Goal: Information Seeking & Learning: Learn about a topic

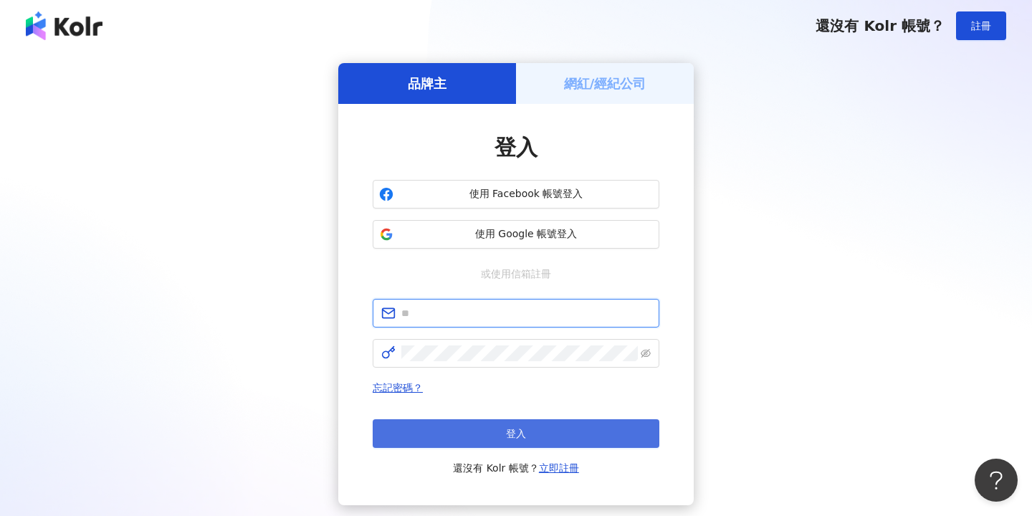
type input "**********"
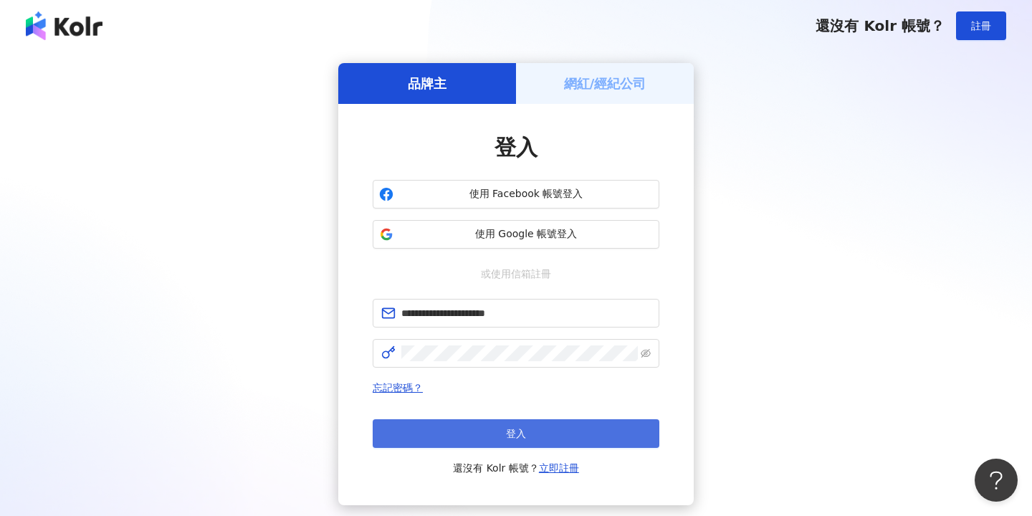
click at [496, 440] on button "登入" at bounding box center [516, 433] width 287 height 29
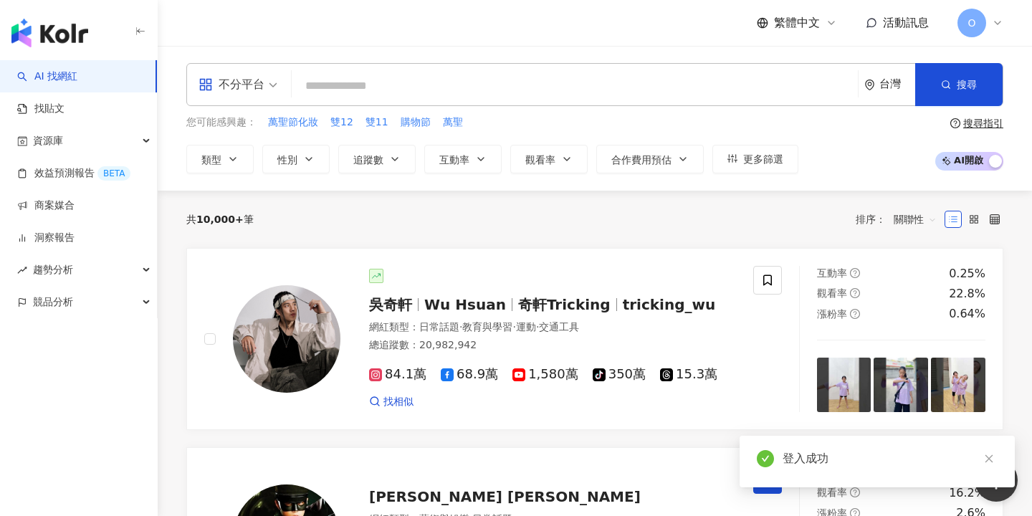
type input "*"
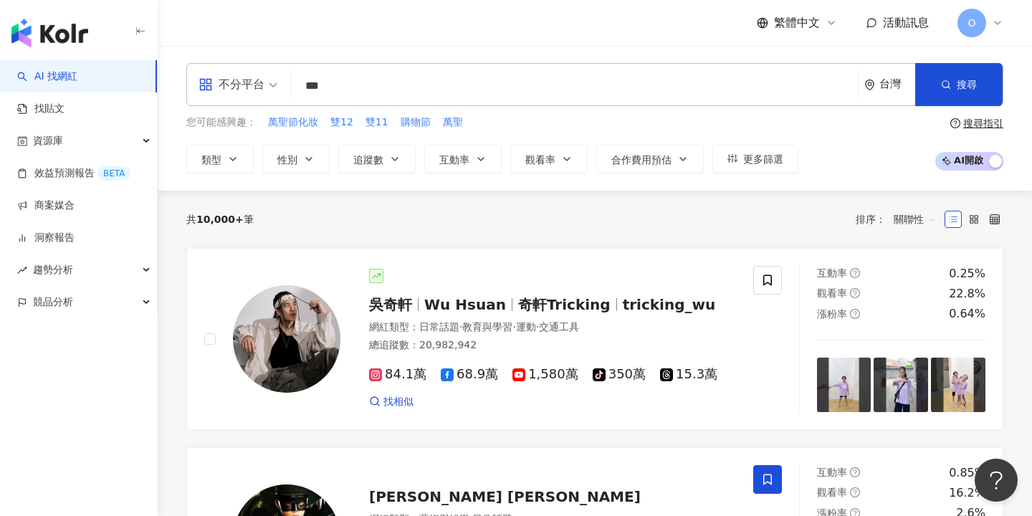
type input "***"
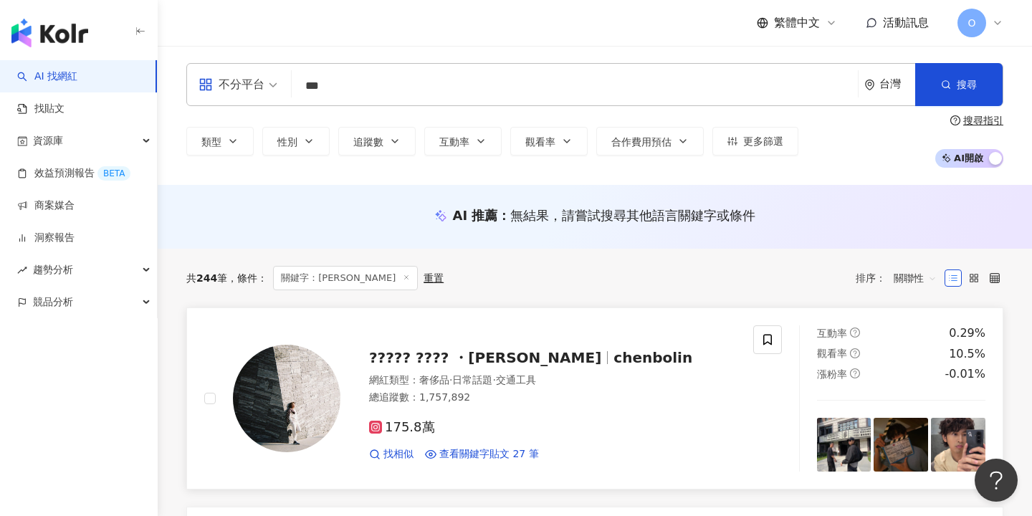
click at [613, 359] on span "chenbolin" at bounding box center [652, 357] width 79 height 17
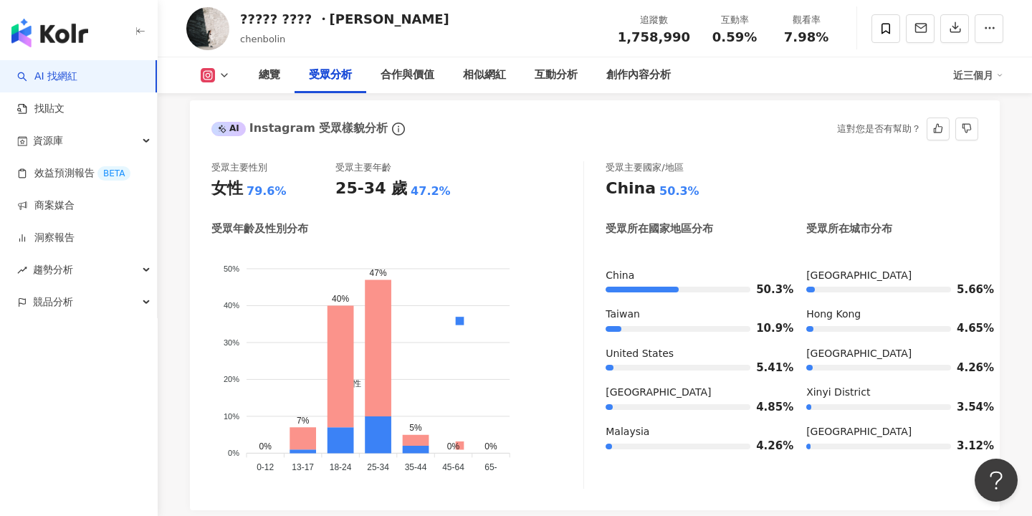
scroll to position [1214, 0]
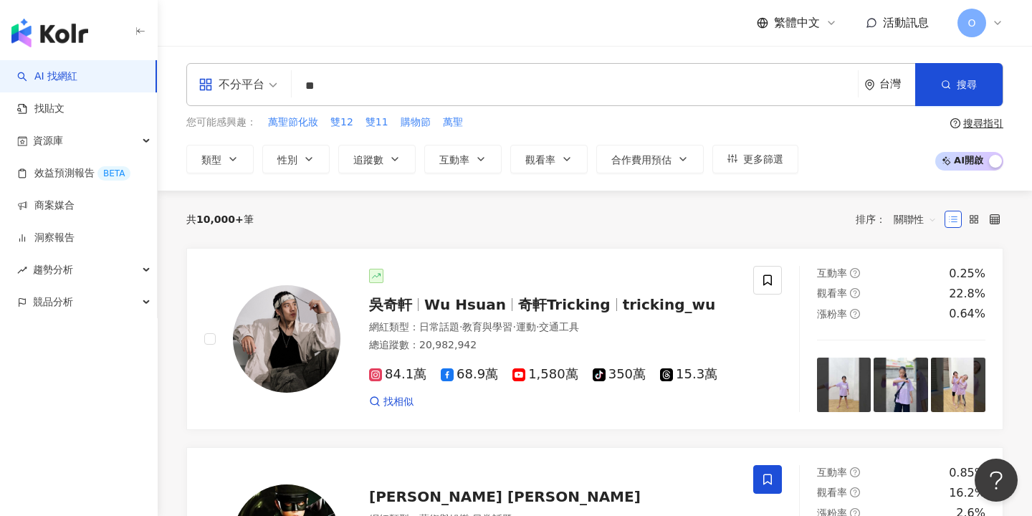
type input "*"
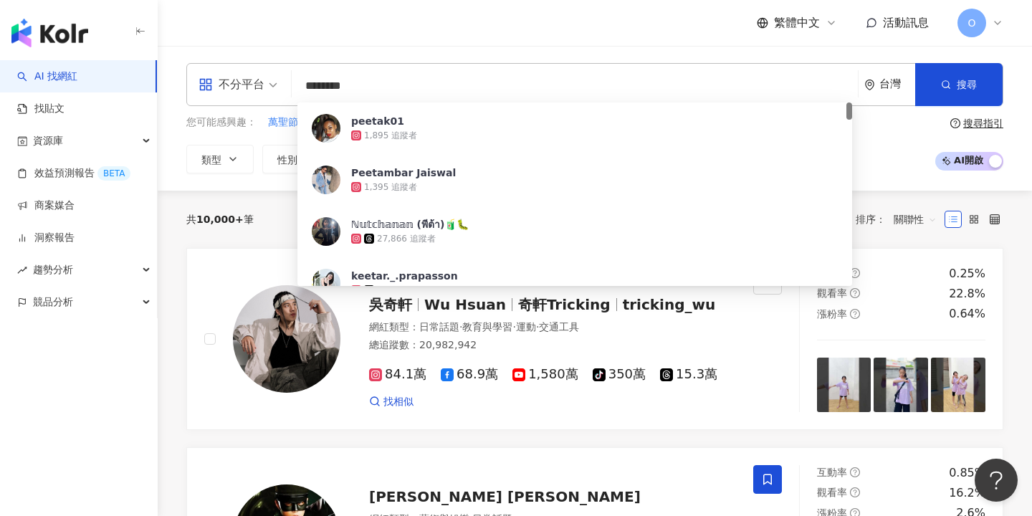
type input "*******"
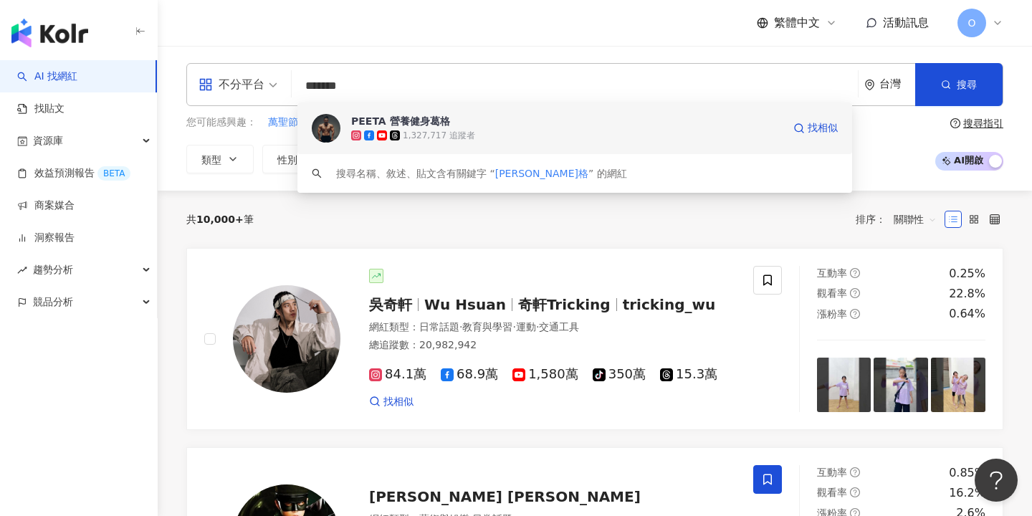
click at [420, 128] on div "PEETA 營養健身葛格" at bounding box center [400, 121] width 99 height 14
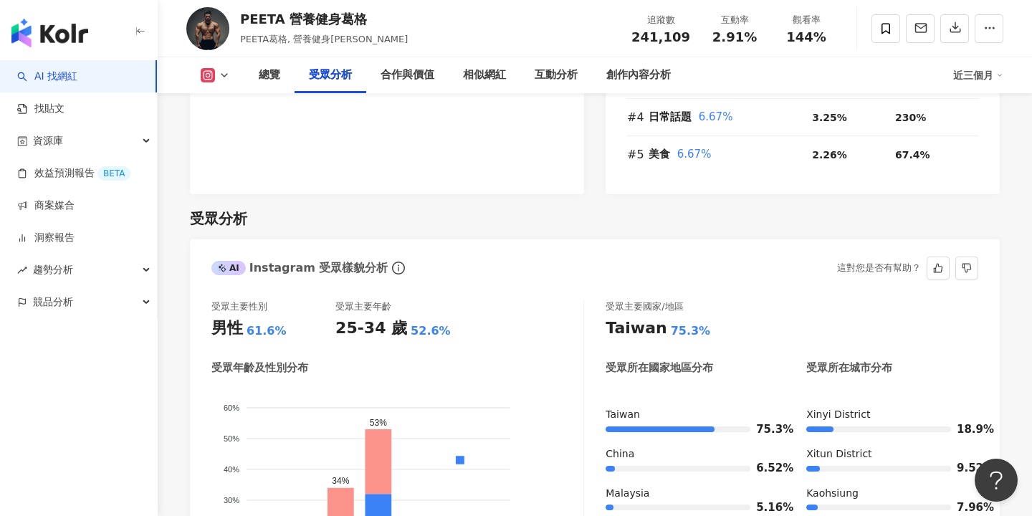
scroll to position [1305, 0]
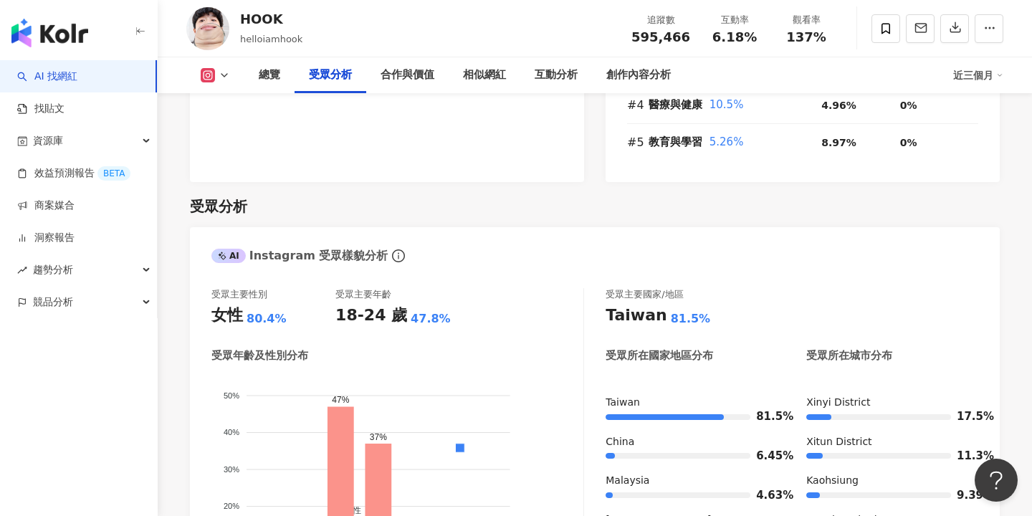
scroll to position [1277, 0]
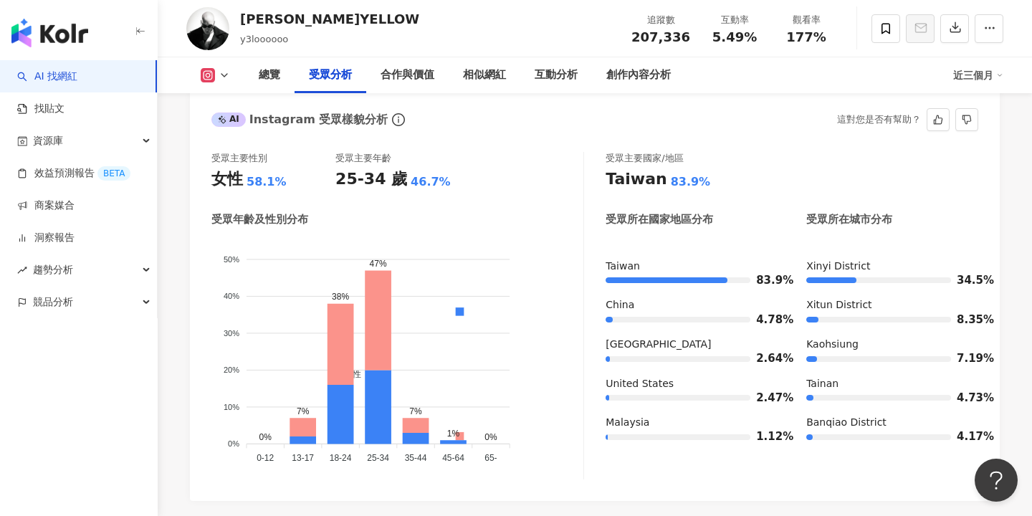
scroll to position [1254, 0]
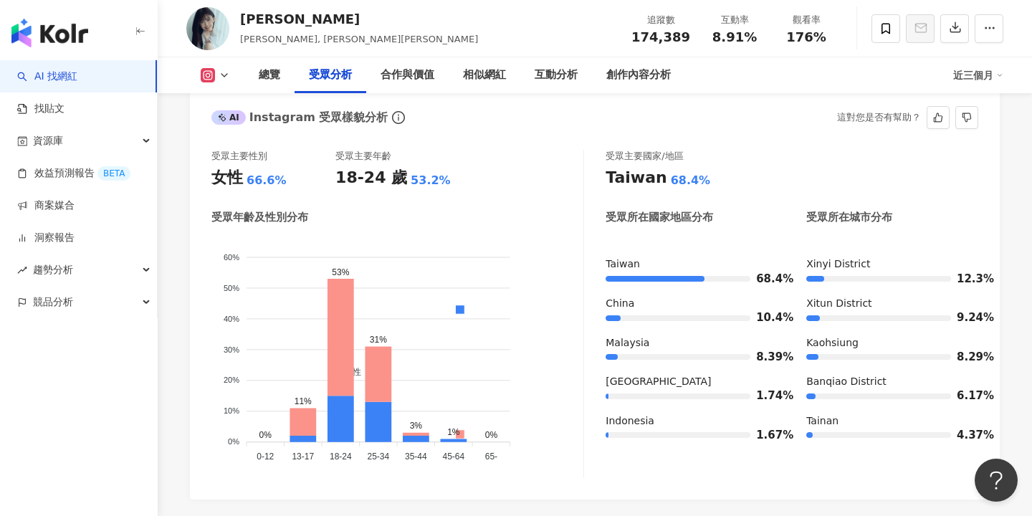
scroll to position [1276, 0]
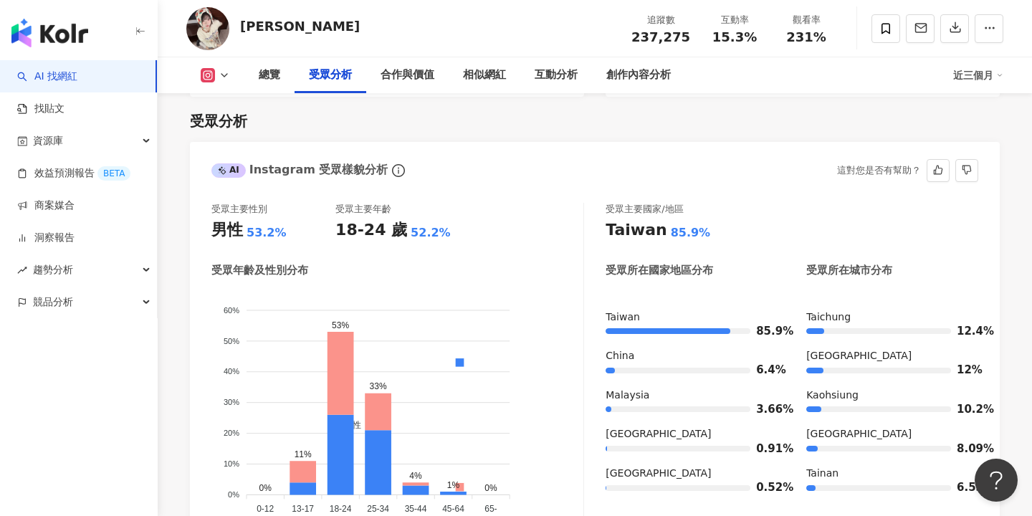
scroll to position [1254, 0]
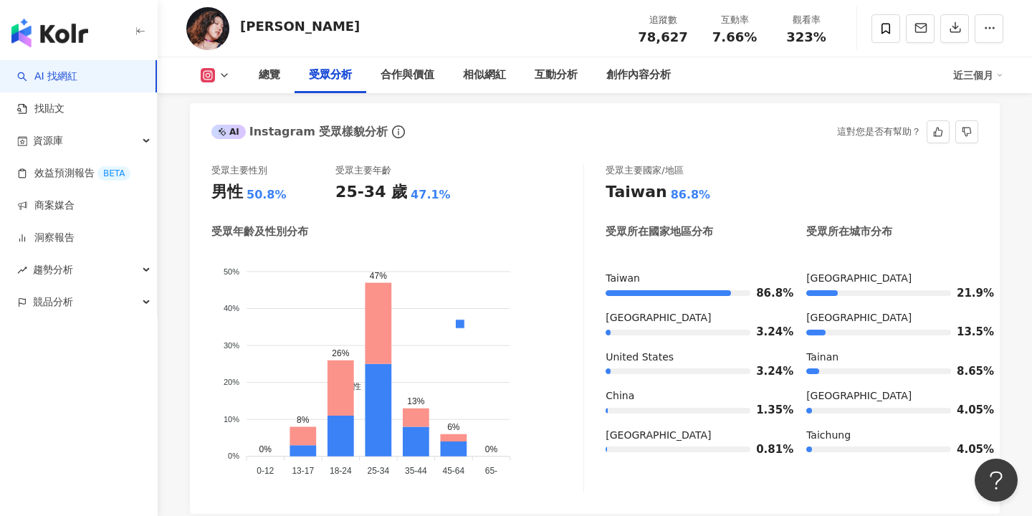
scroll to position [1181, 0]
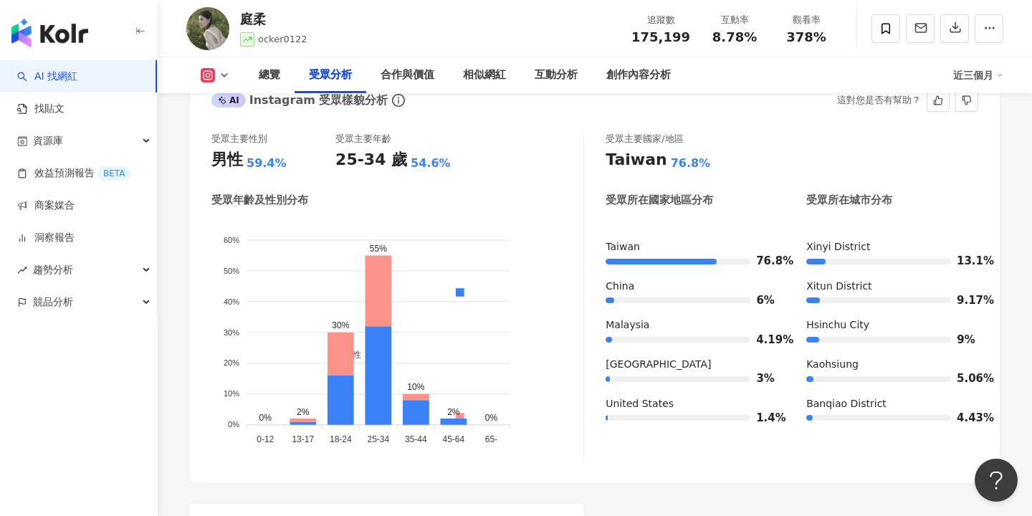
scroll to position [1282, 0]
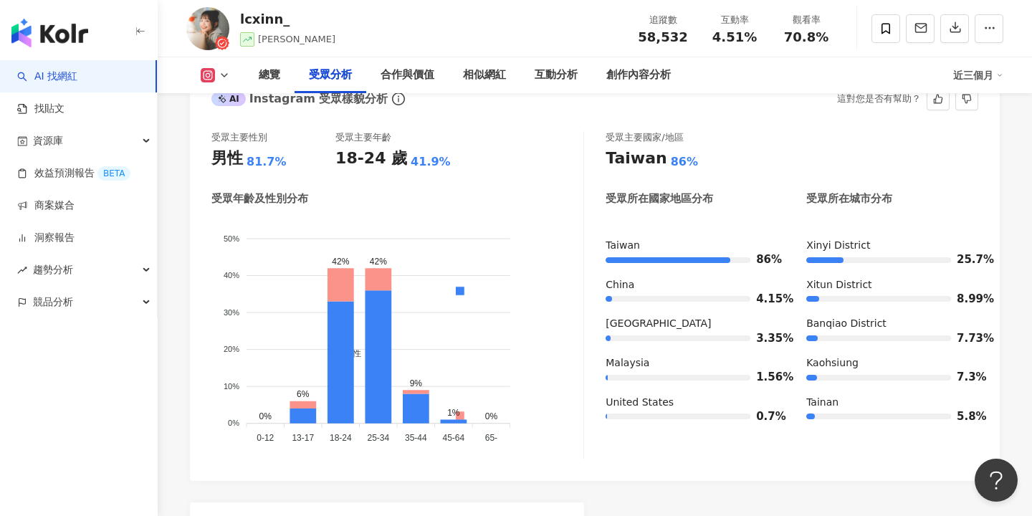
scroll to position [1273, 0]
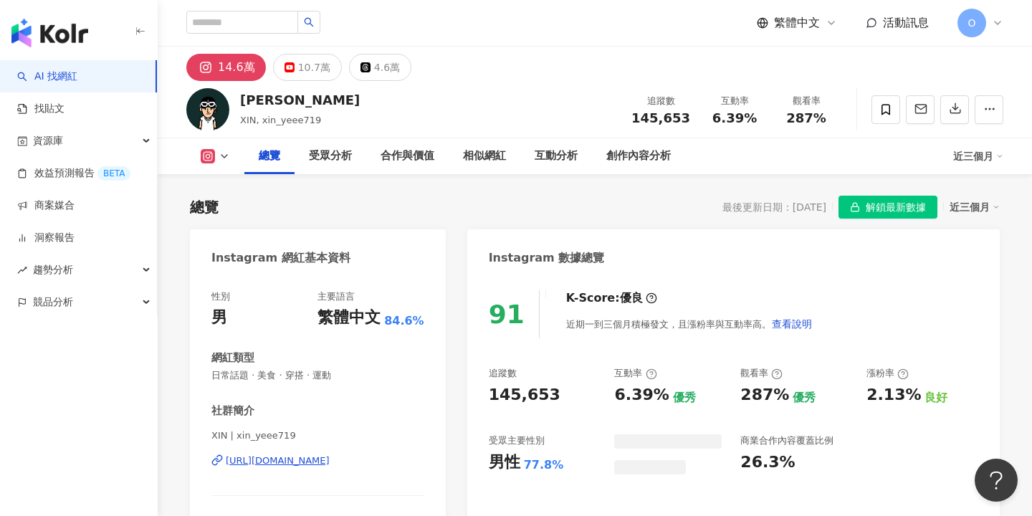
scroll to position [88, 0]
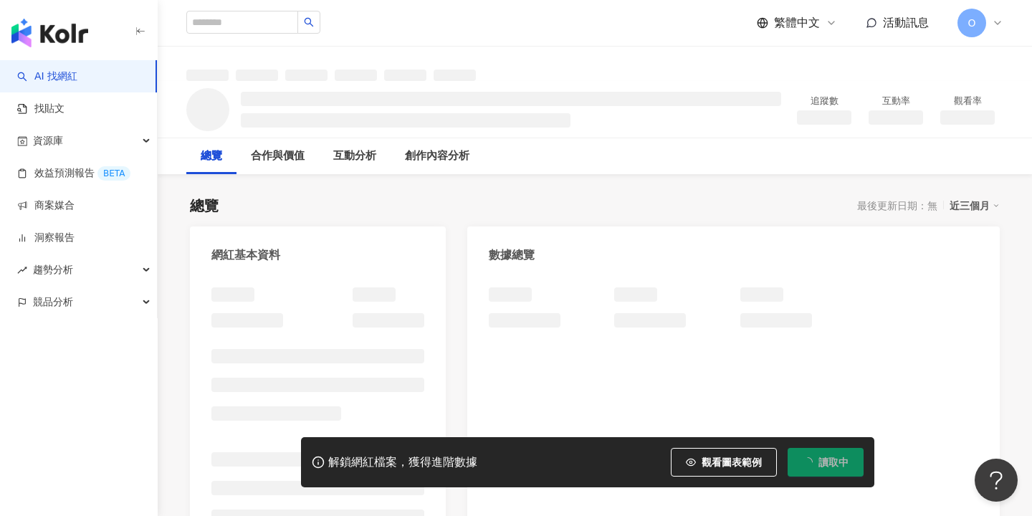
scroll to position [73, 0]
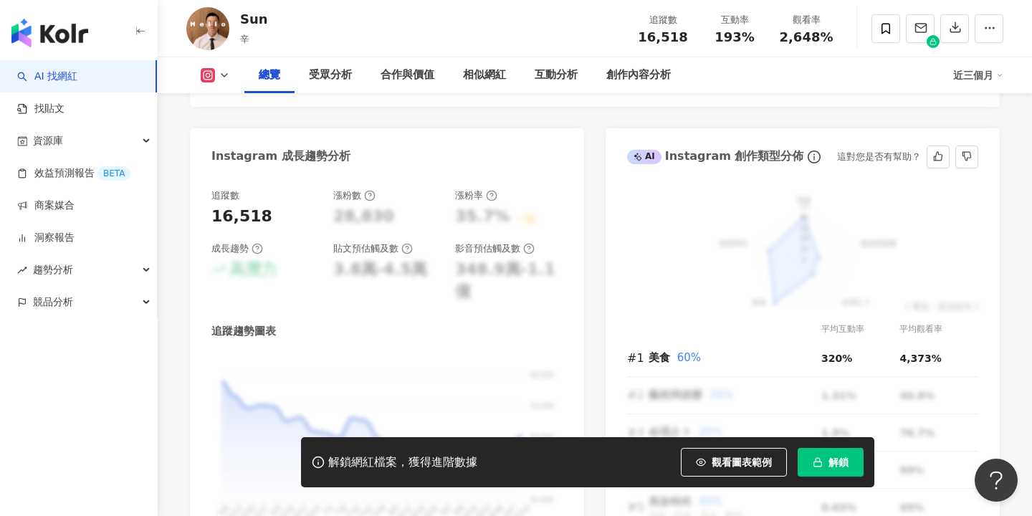
scroll to position [759, 0]
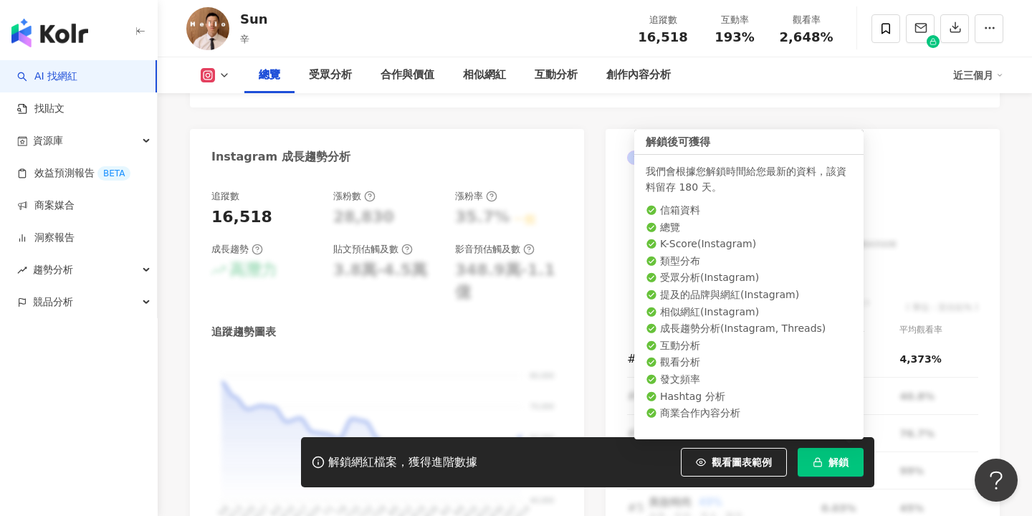
click at [815, 469] on button "解鎖" at bounding box center [830, 462] width 66 height 29
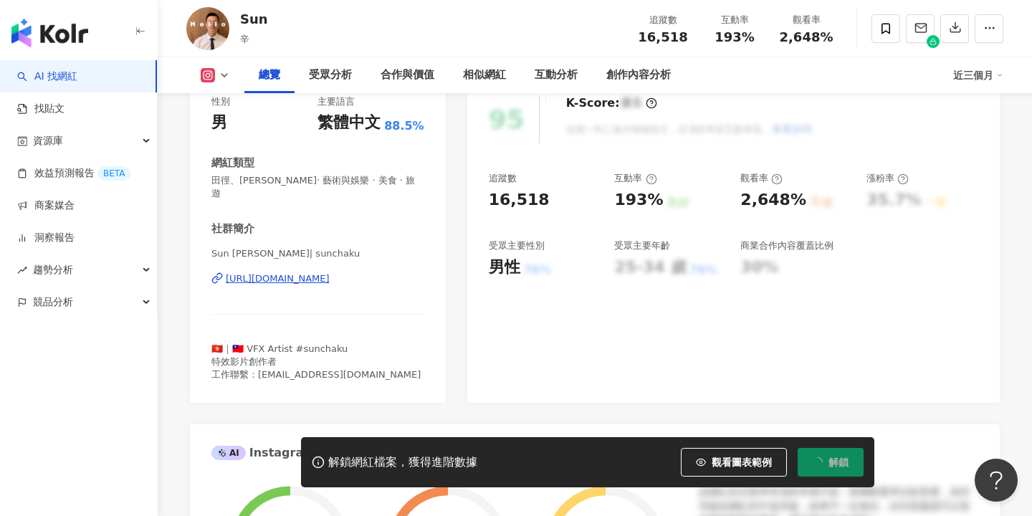
scroll to position [218, 0]
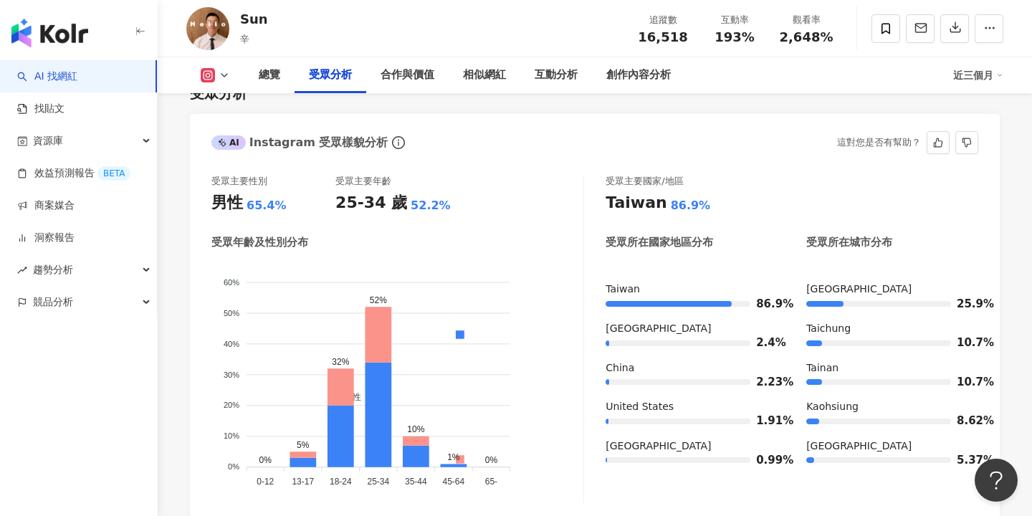
scroll to position [1264, 0]
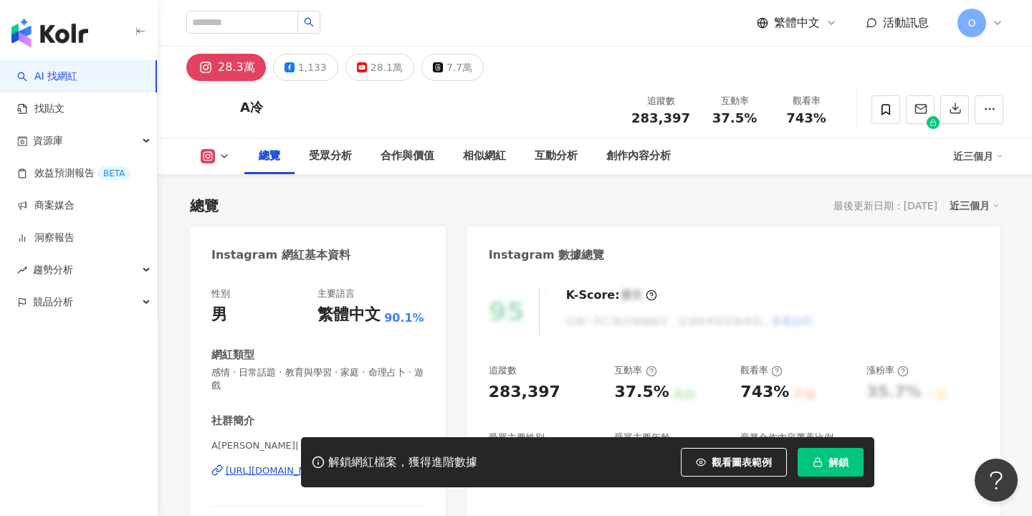
scroll to position [88, 0]
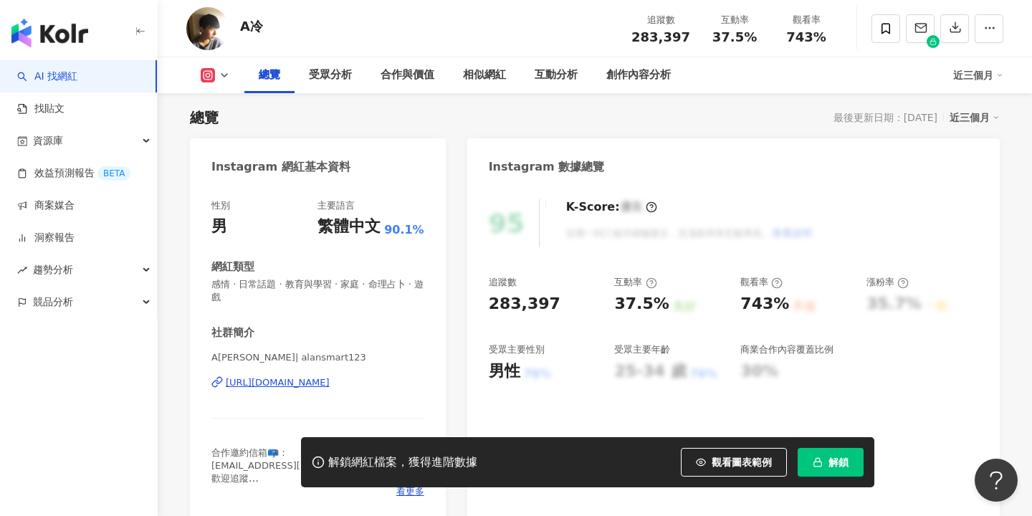
click at [842, 479] on div "解鎖網紅檔案，獲得進階數據 觀看圖表範例 解鎖" at bounding box center [587, 462] width 573 height 50
click at [825, 467] on button "解鎖" at bounding box center [830, 462] width 66 height 29
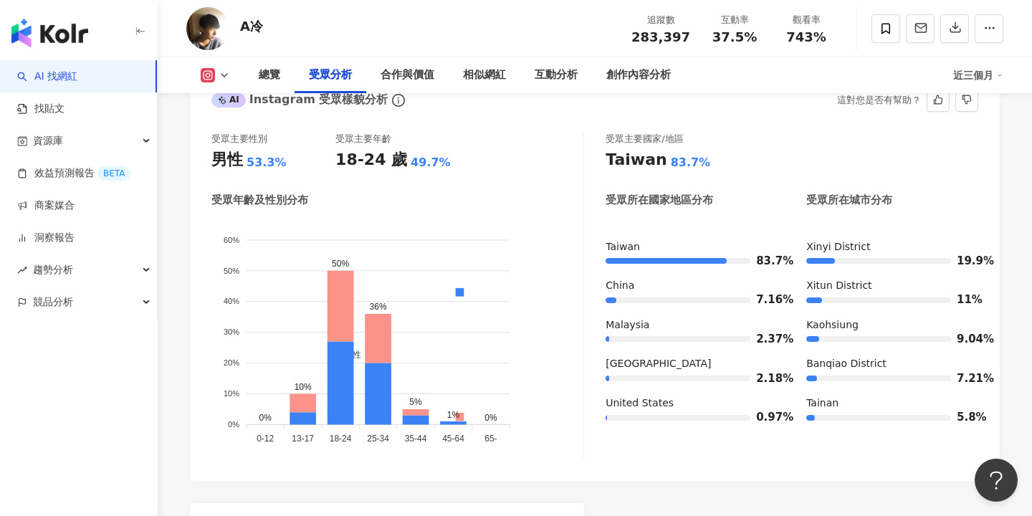
scroll to position [1325, 0]
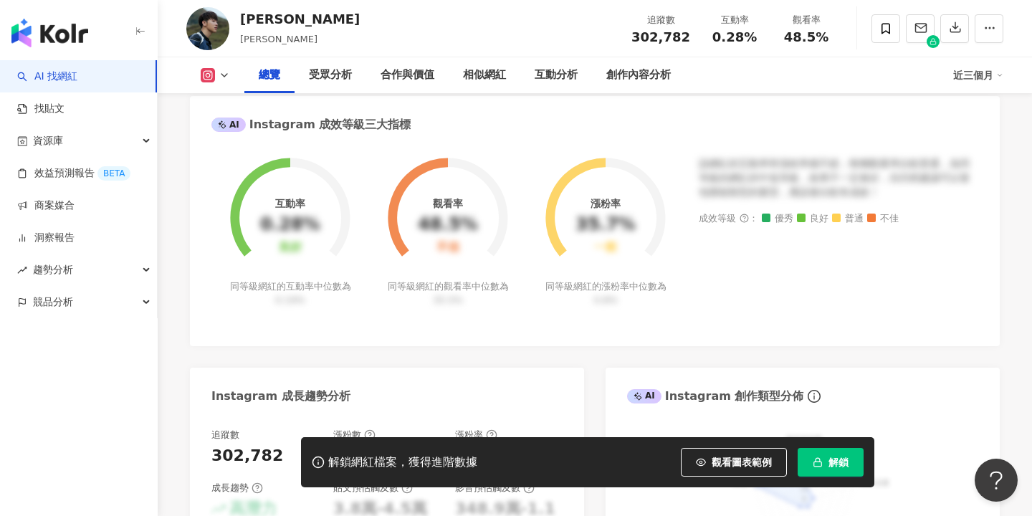
scroll to position [534, 0]
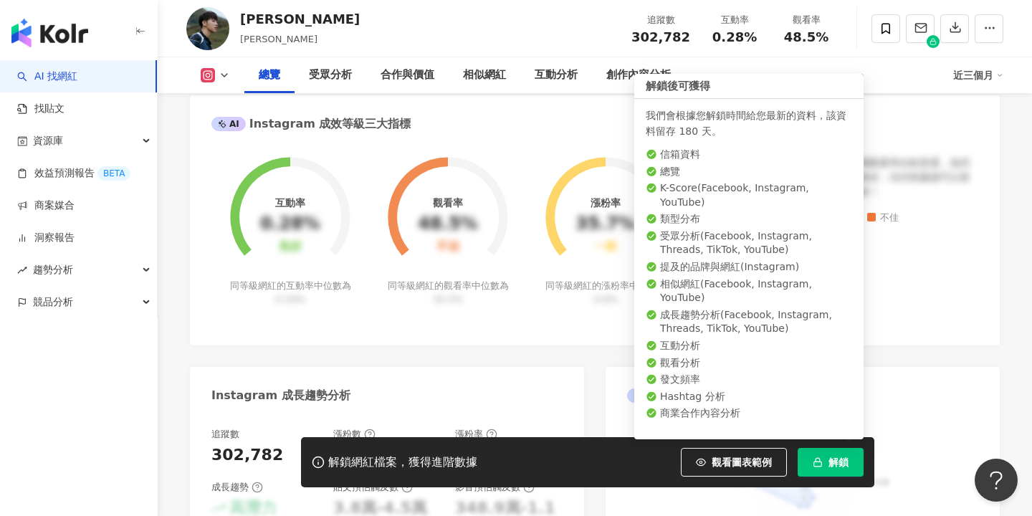
click at [832, 453] on button "解鎖" at bounding box center [830, 462] width 66 height 29
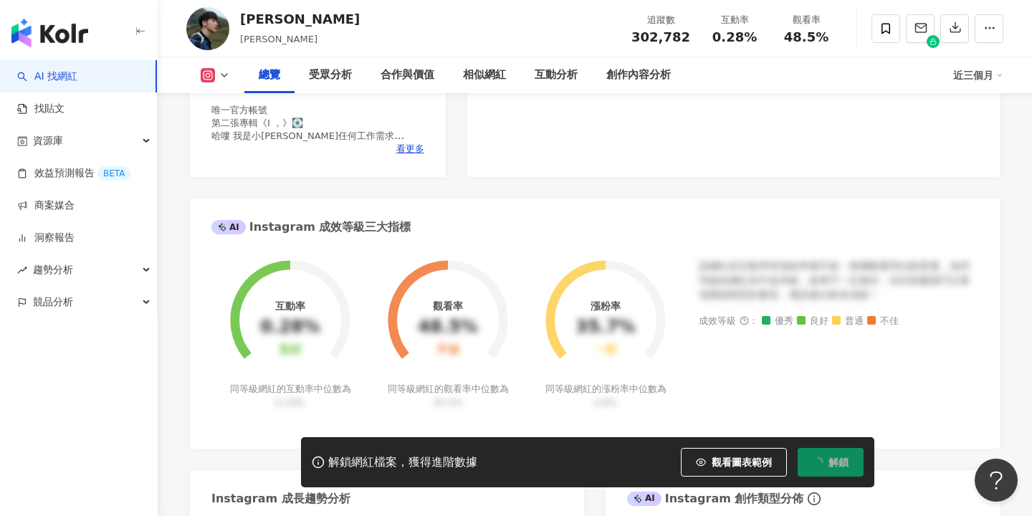
scroll to position [0, 0]
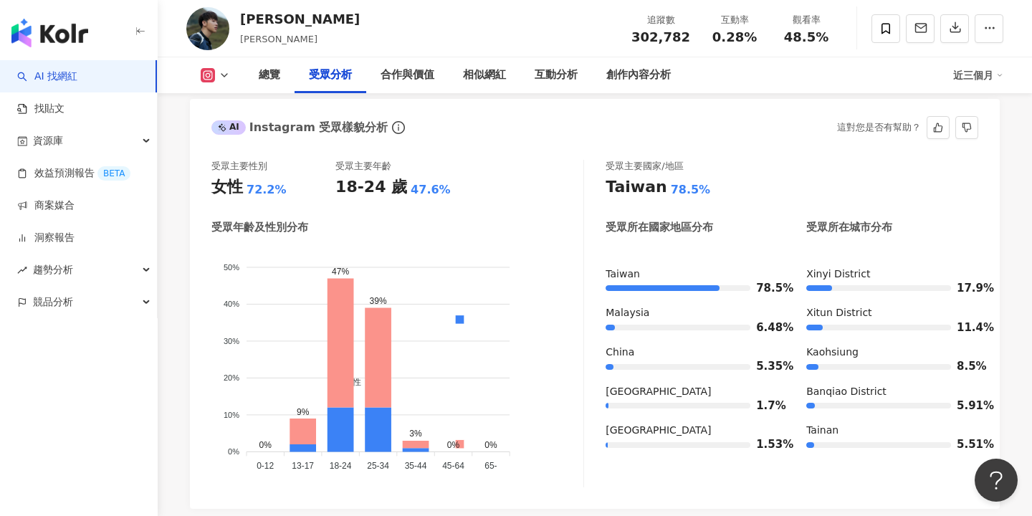
scroll to position [1313, 0]
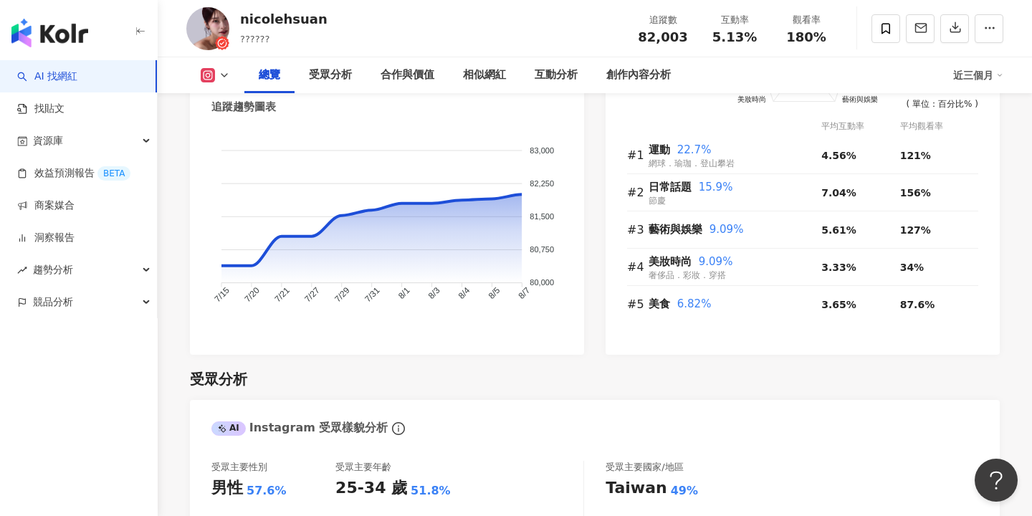
scroll to position [1280, 0]
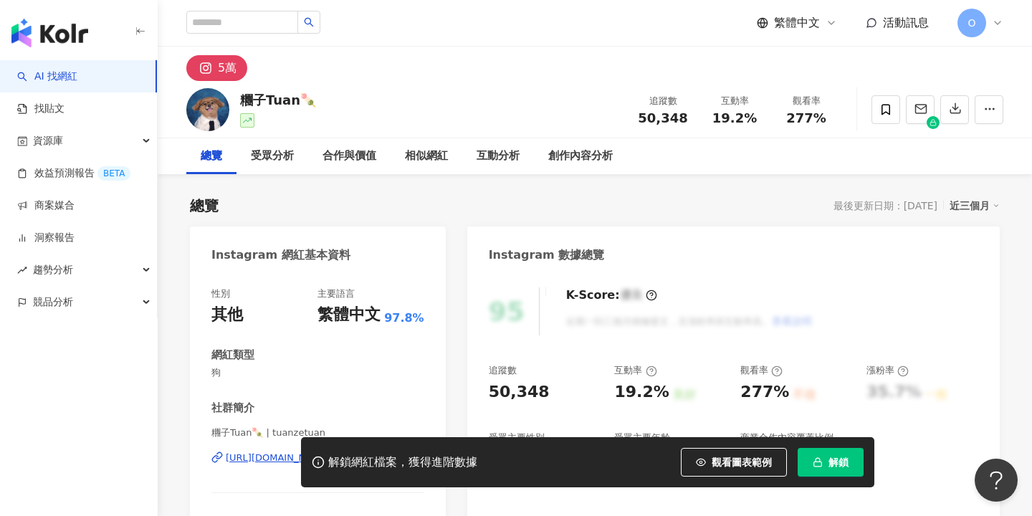
click at [828, 474] on button "解鎖" at bounding box center [830, 462] width 66 height 29
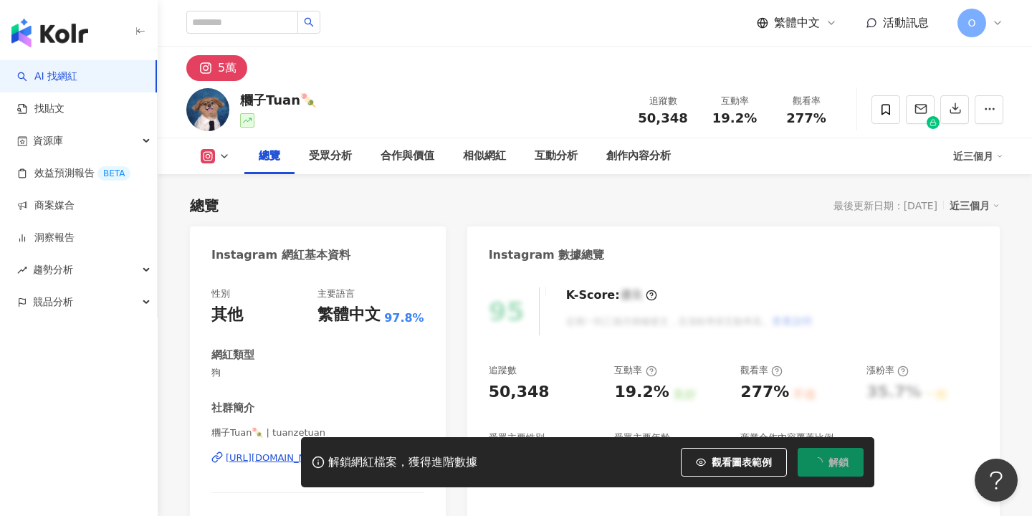
scroll to position [88, 0]
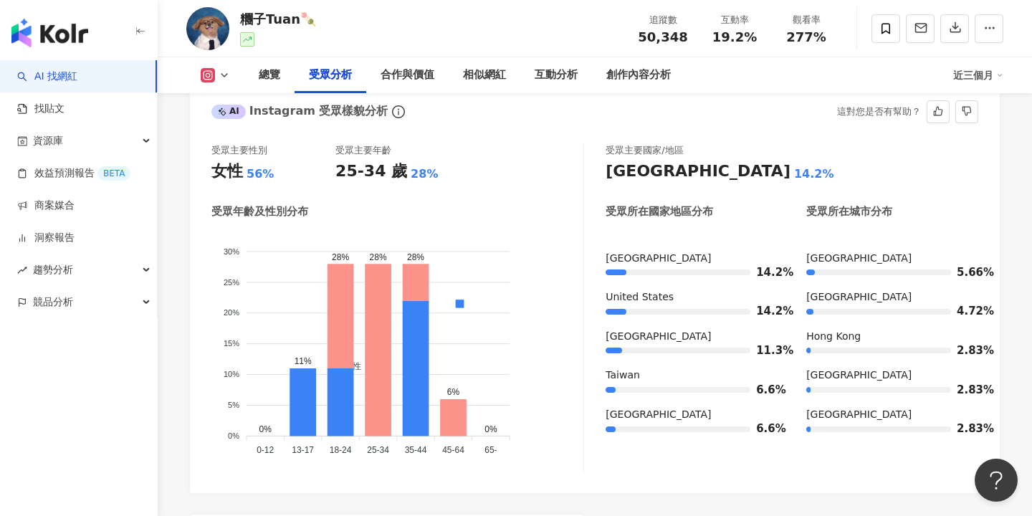
scroll to position [1269, 0]
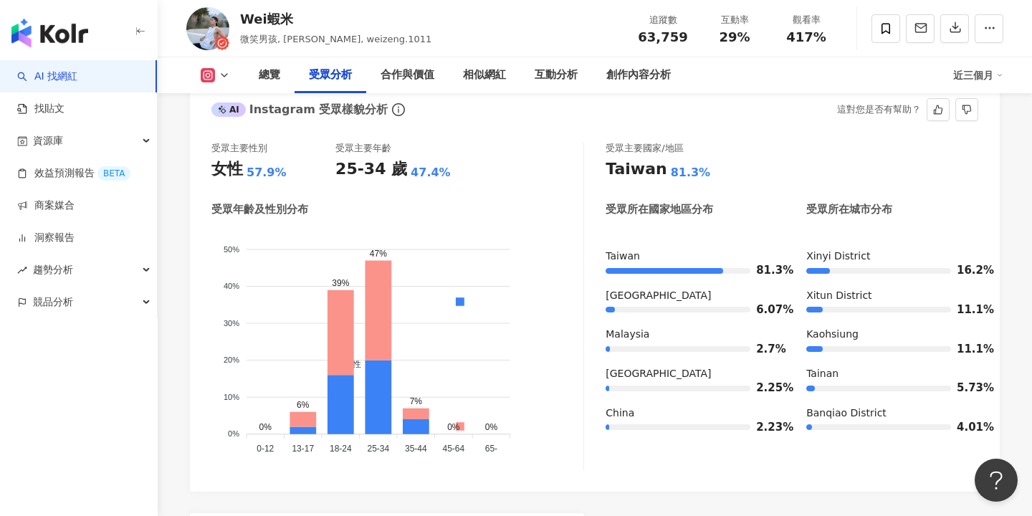
scroll to position [1275, 0]
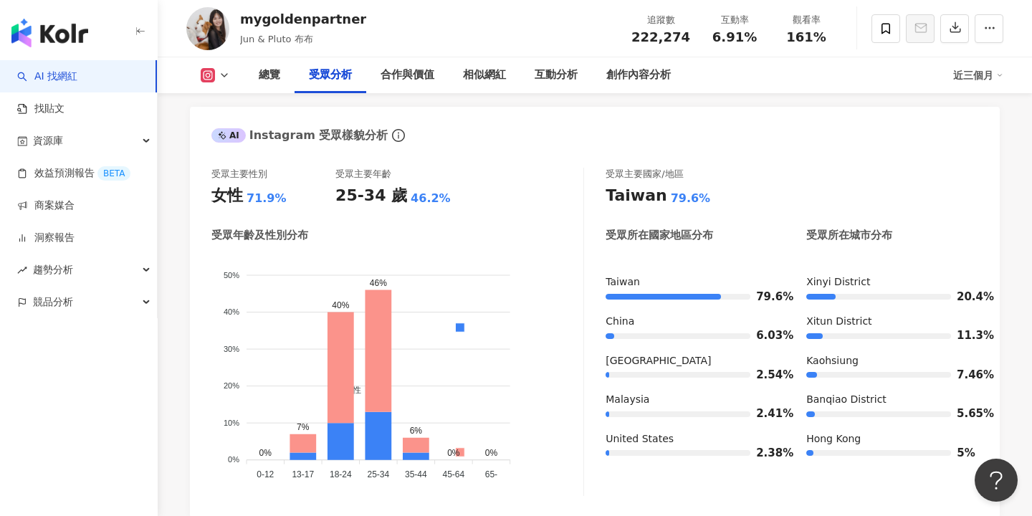
scroll to position [1279, 0]
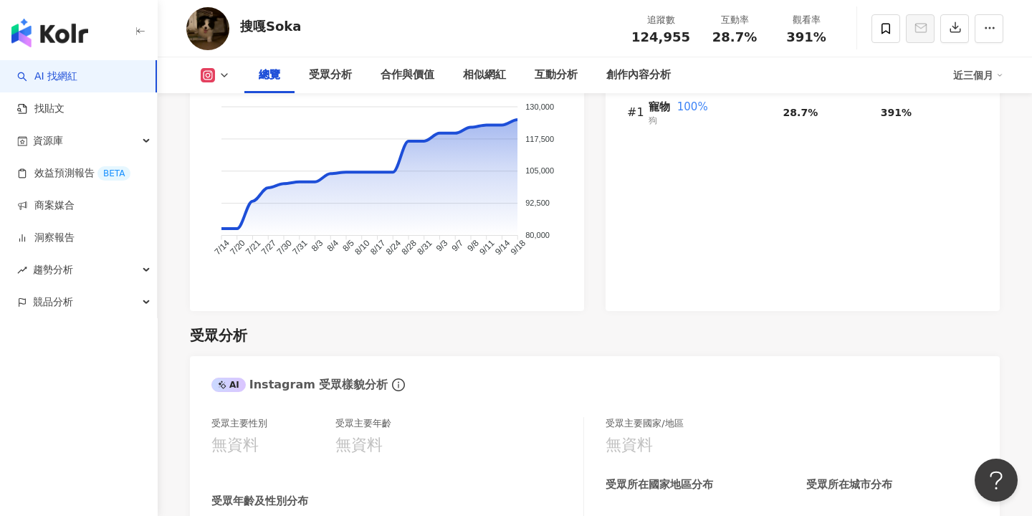
scroll to position [966, 0]
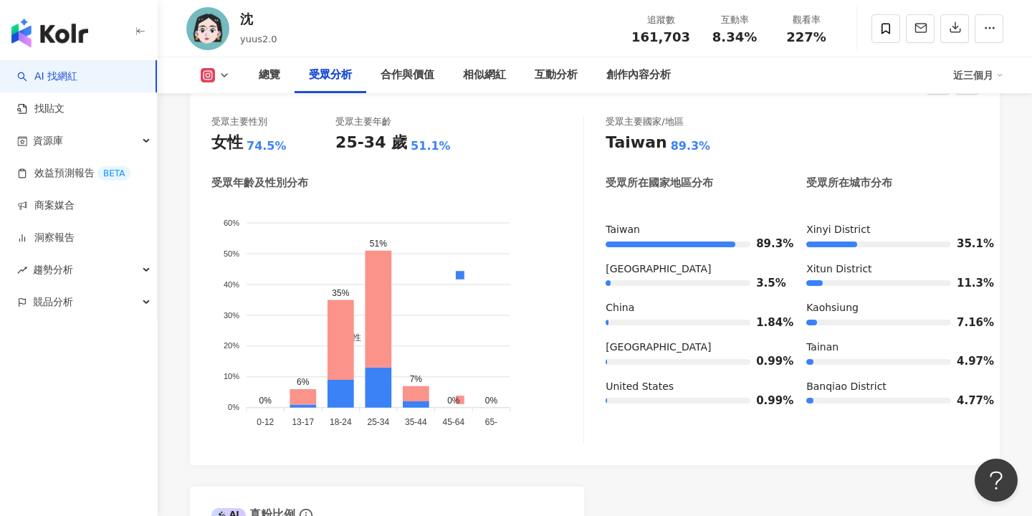
scroll to position [1293, 0]
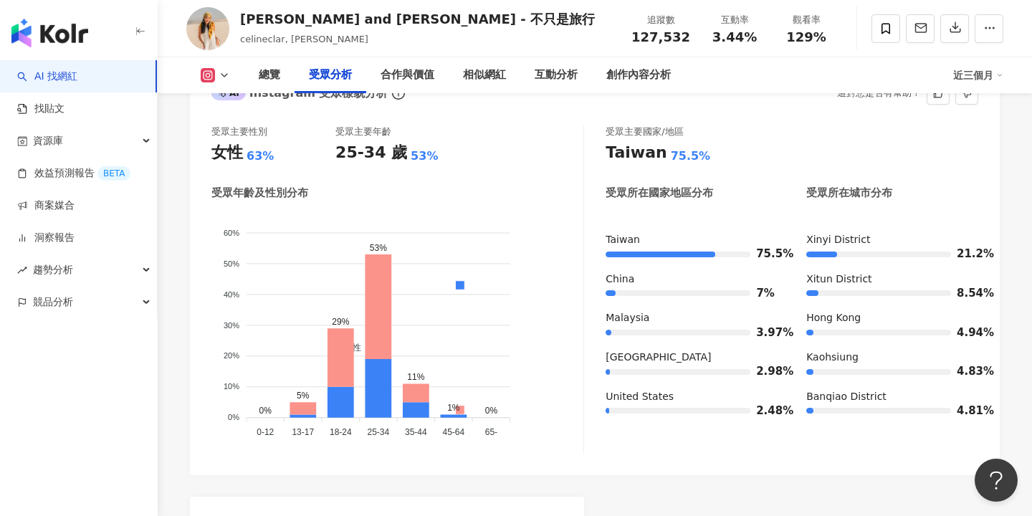
scroll to position [1282, 0]
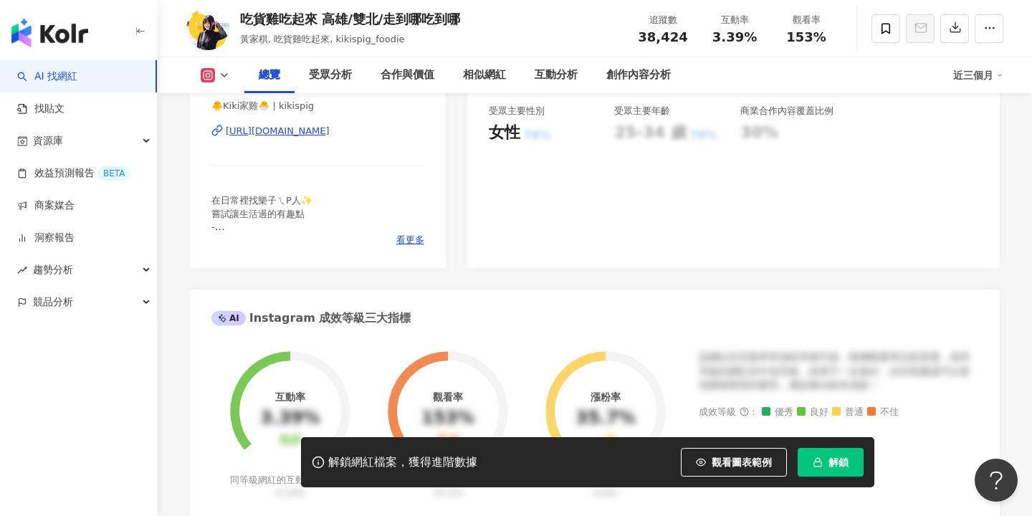
scroll to position [348, 0]
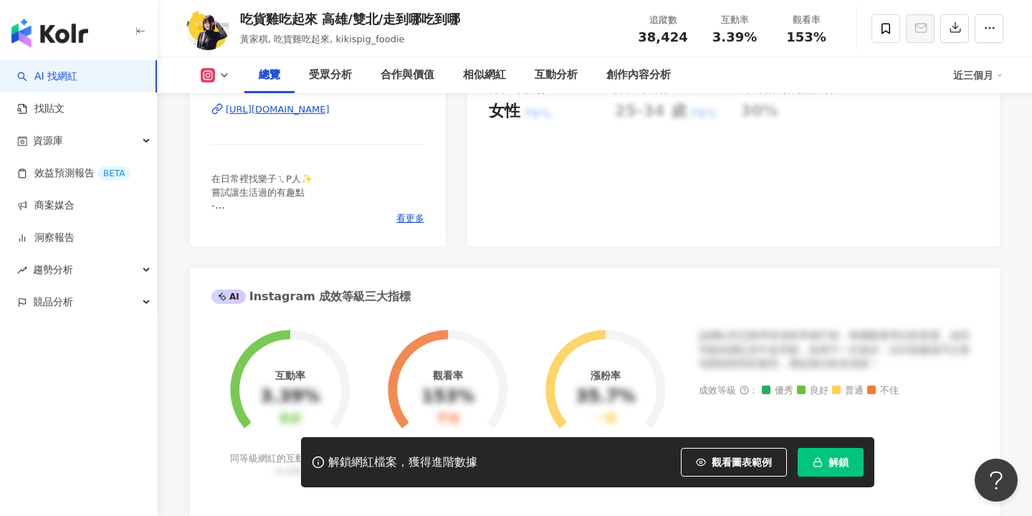
click at [835, 456] on span "解鎖" at bounding box center [838, 461] width 20 height 11
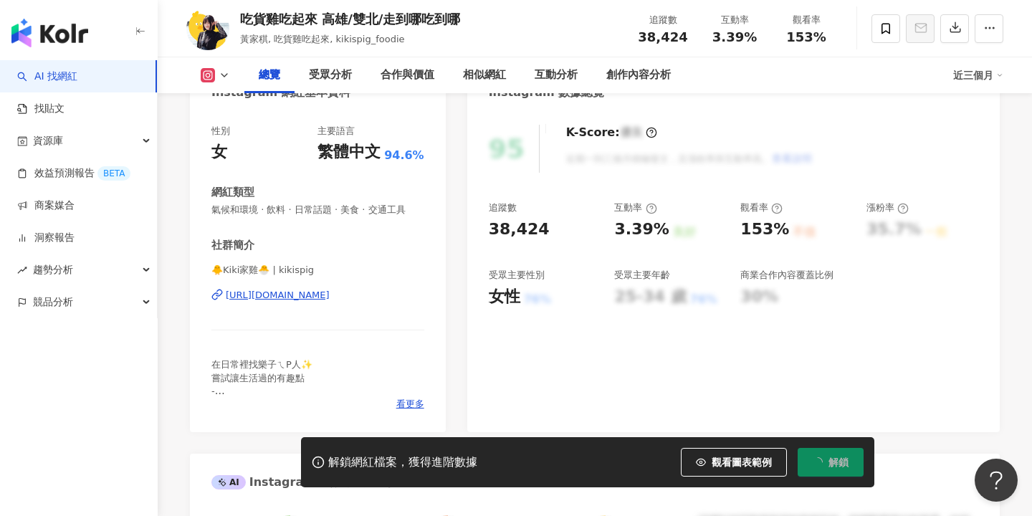
scroll to position [0, 0]
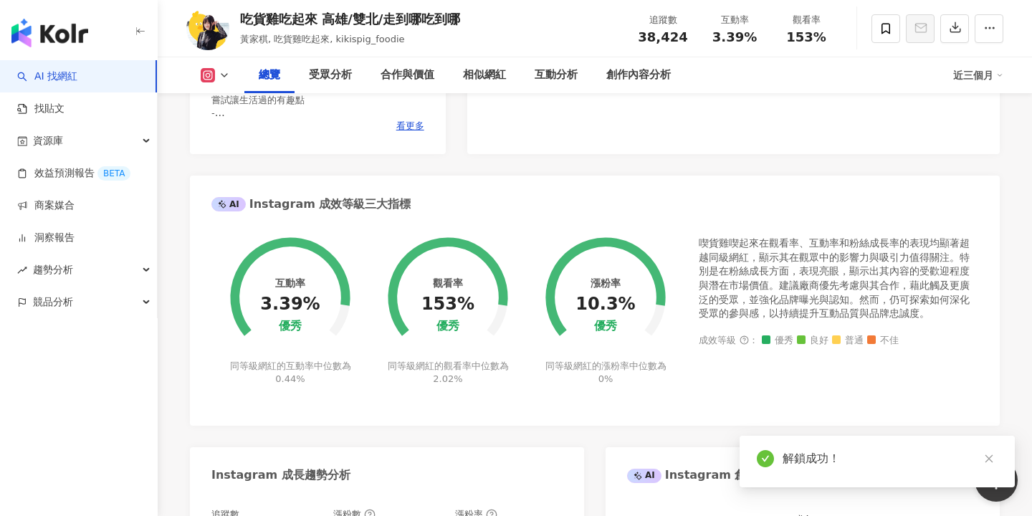
scroll to position [566, 0]
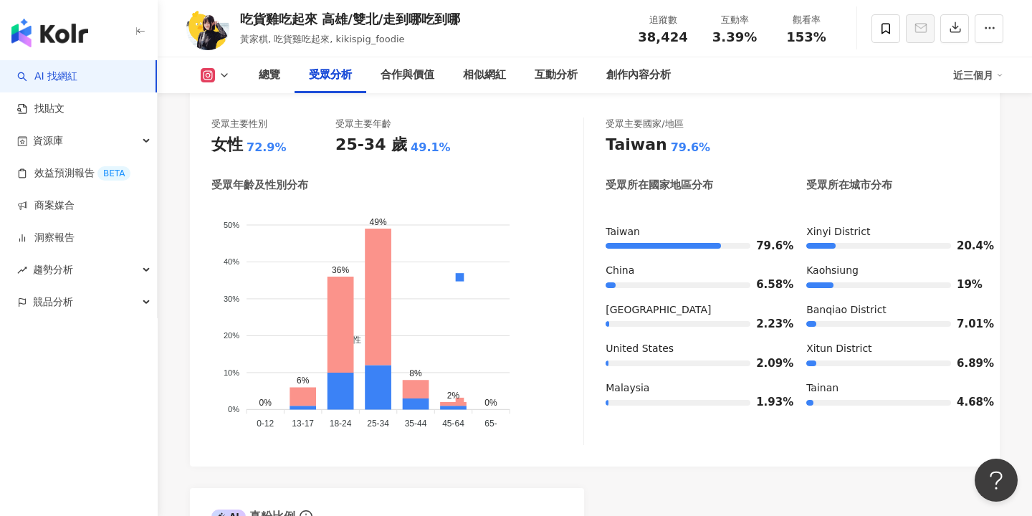
scroll to position [1319, 0]
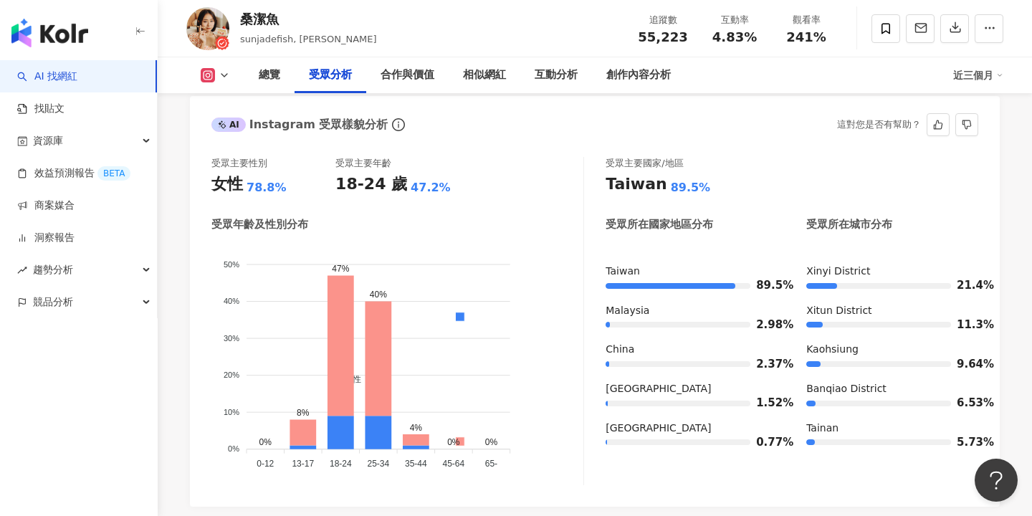
scroll to position [1270, 0]
